Goal: Information Seeking & Learning: Understand process/instructions

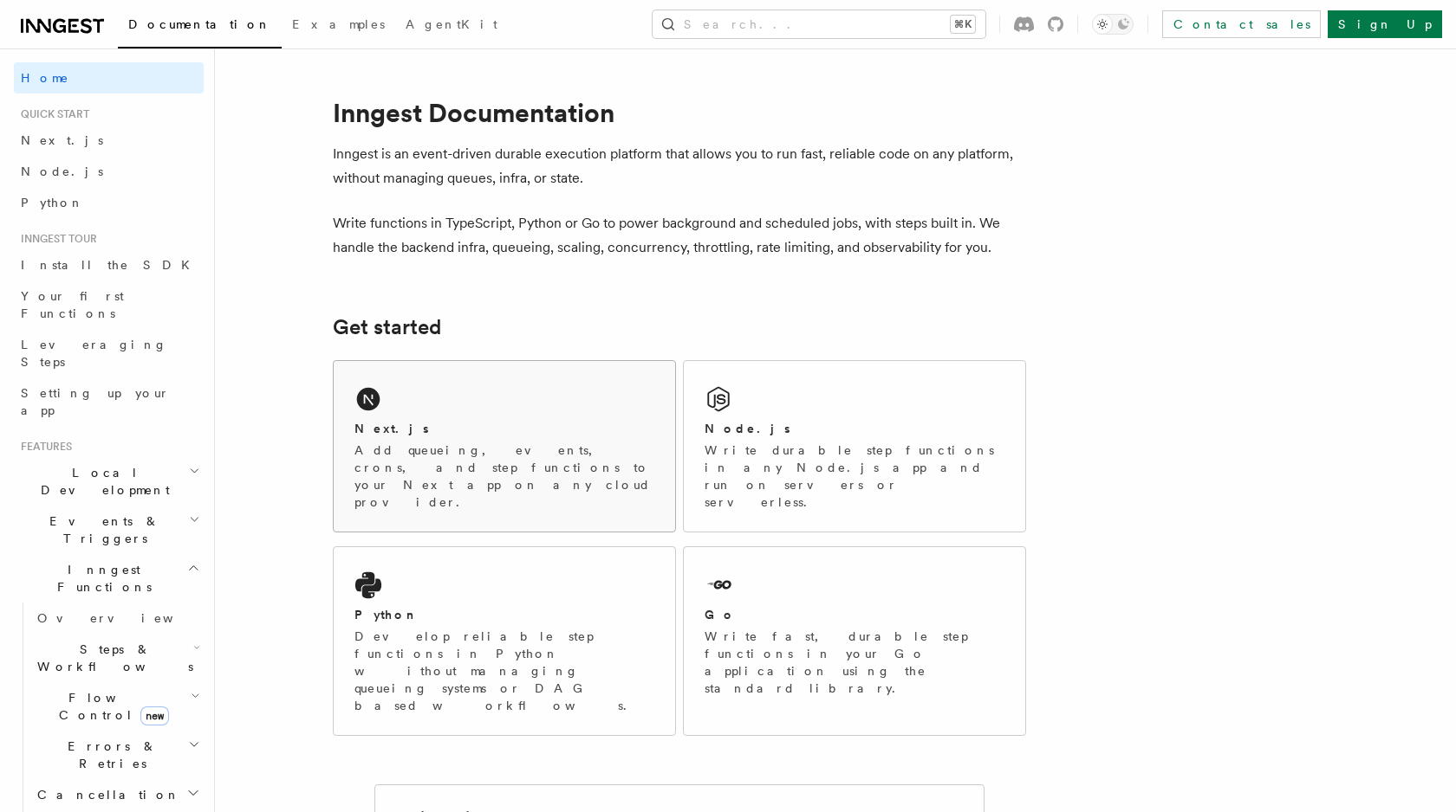
click at [454, 422] on div "Next.js" at bounding box center [505, 428] width 300 height 18
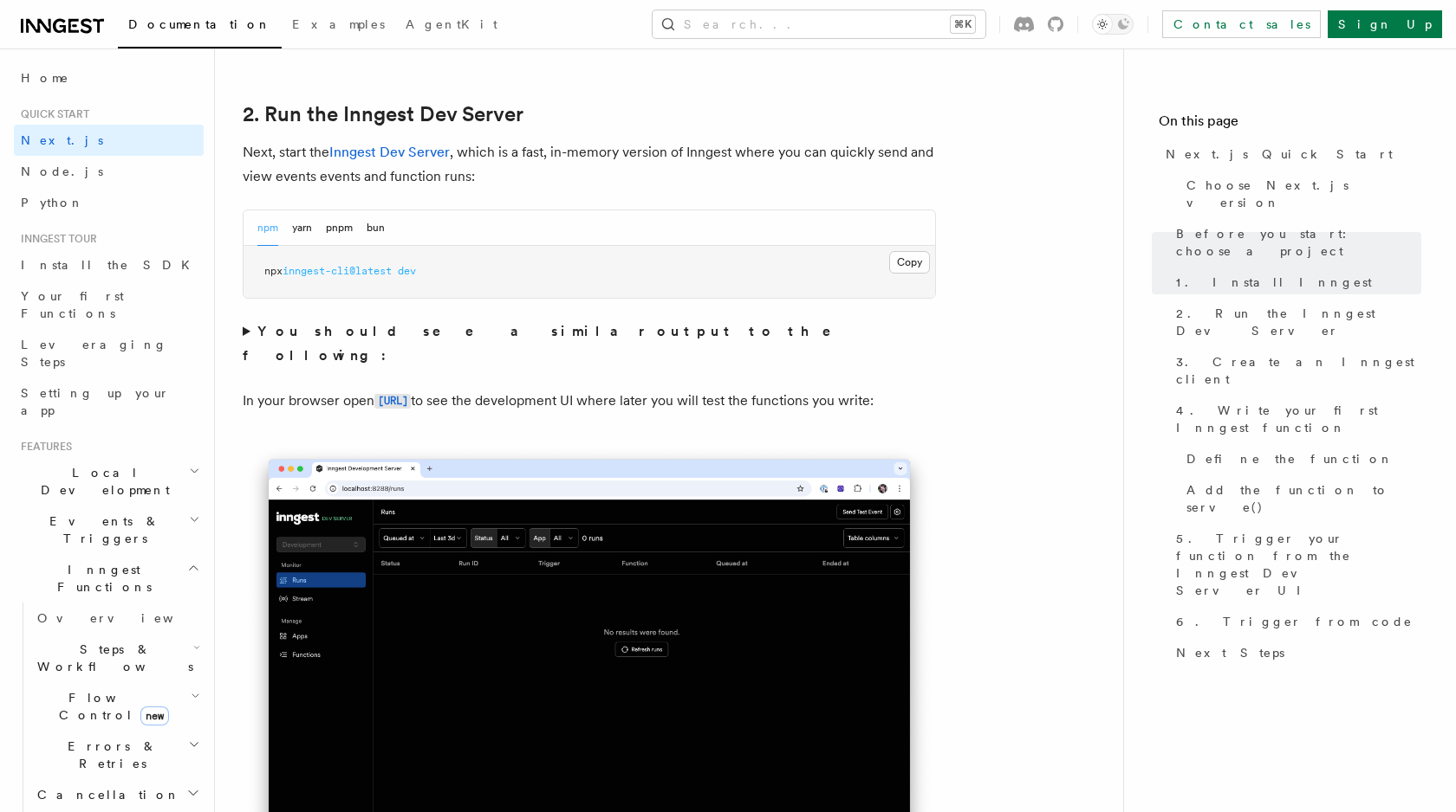
scroll to position [1185, 0]
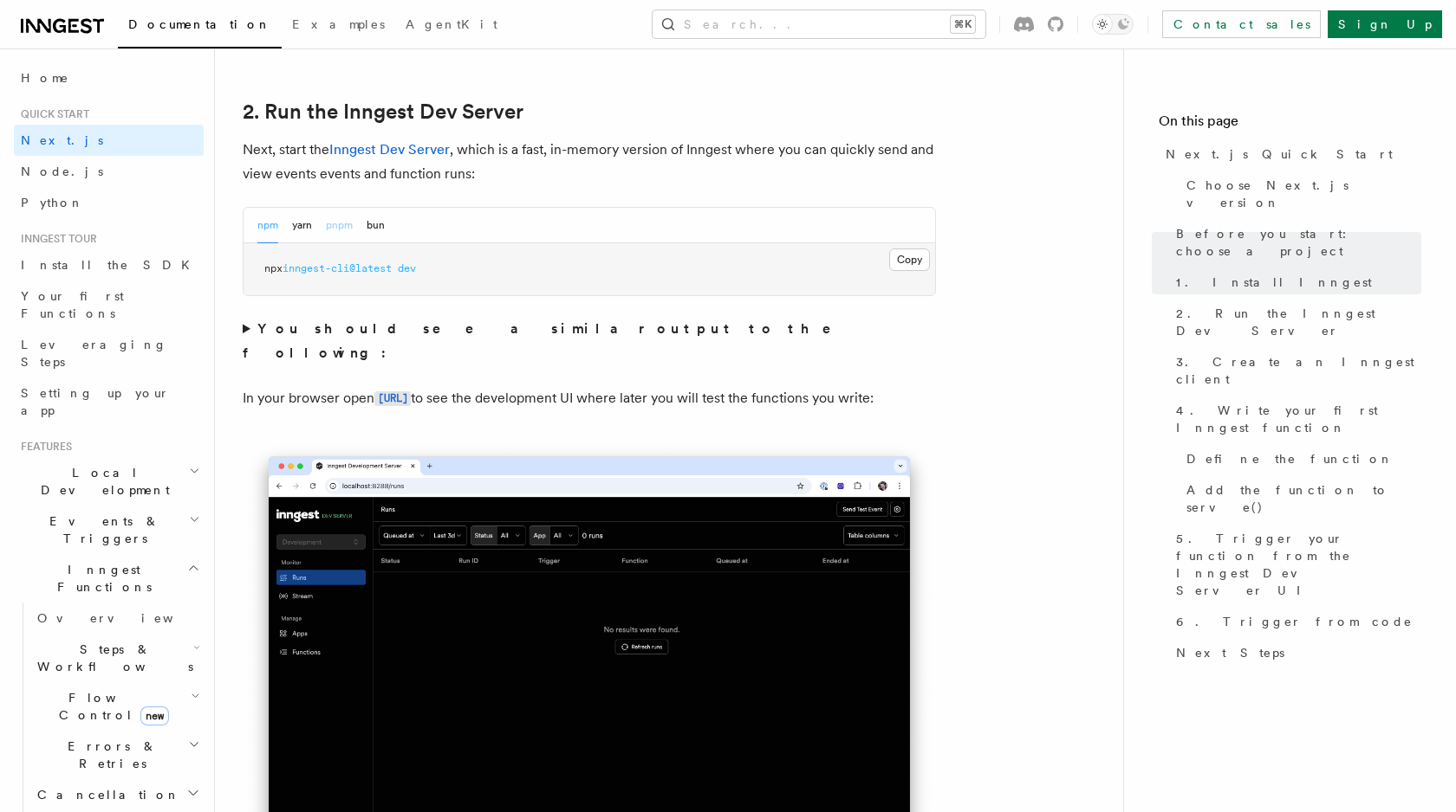
click at [348, 230] on button "pnpm" at bounding box center [339, 225] width 26 height 36
click at [912, 256] on button "Copy Copied" at bounding box center [909, 260] width 41 height 23
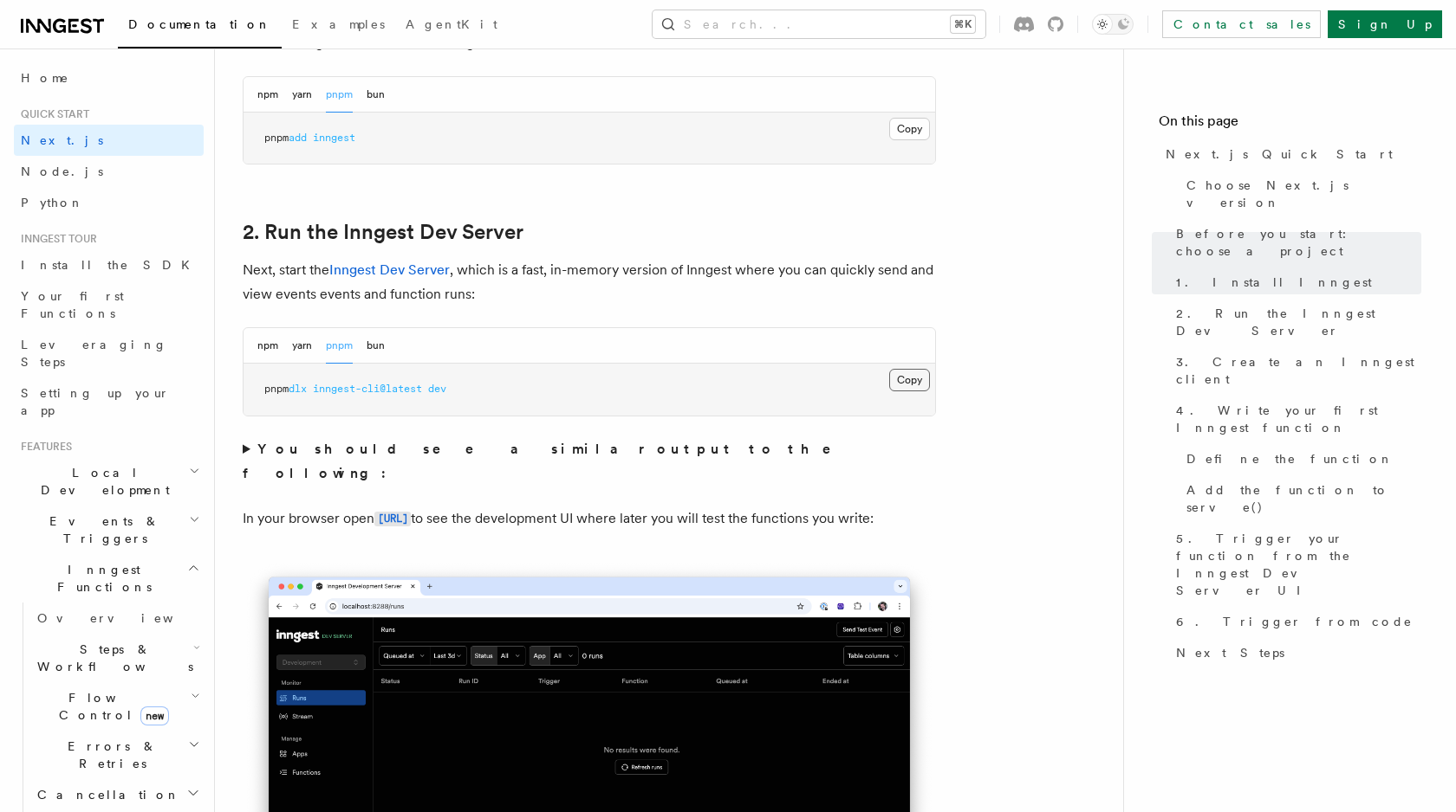
scroll to position [1062, 0]
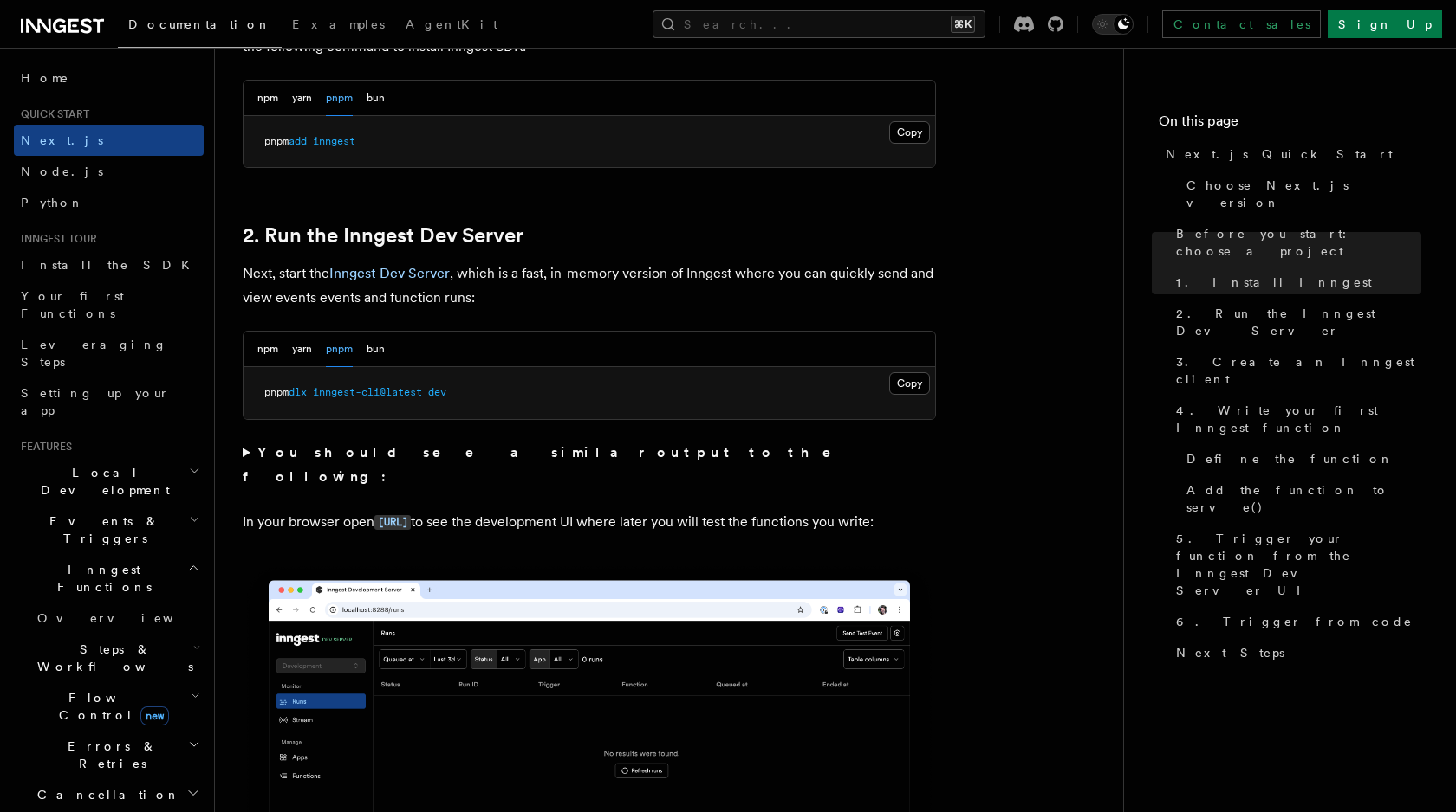
drag, startPoint x: 884, startPoint y: 495, endPoint x: 873, endPoint y: 475, distance: 22.8
click at [884, 510] on p "In your browser open http://localhost:8288 to see the development UI where late…" at bounding box center [589, 522] width 694 height 25
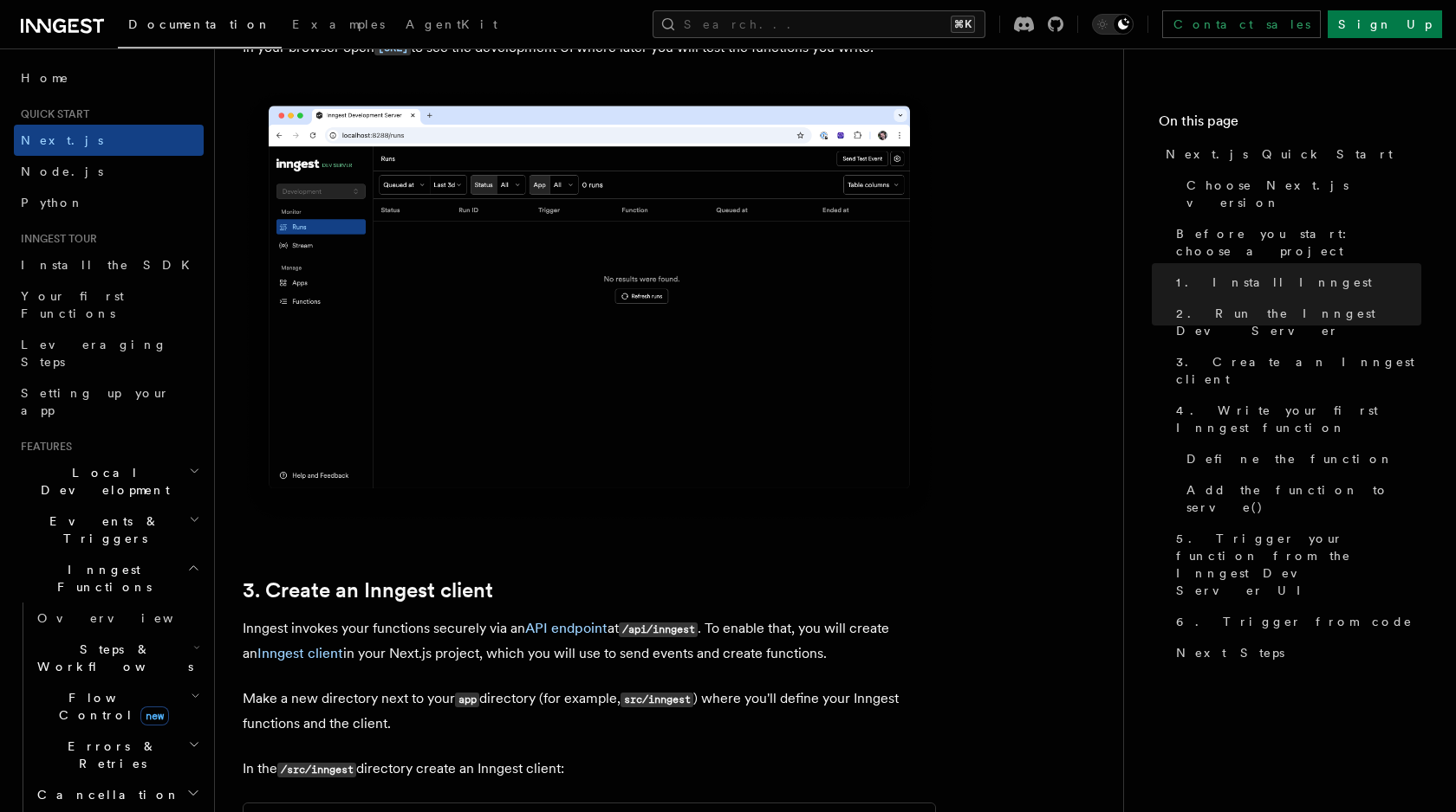
scroll to position [1537, 0]
